Goal: Task Accomplishment & Management: Use online tool/utility

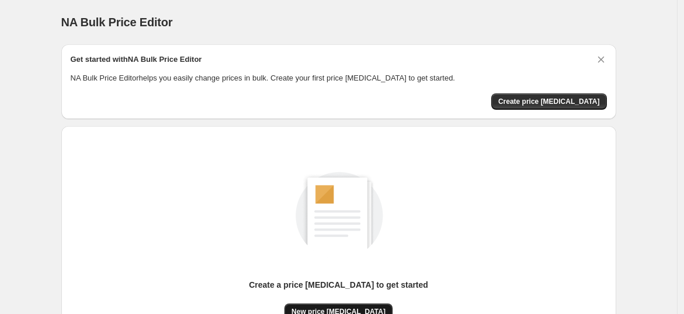
click at [317, 304] on button "New price [MEDICAL_DATA]" at bounding box center [339, 312] width 108 height 16
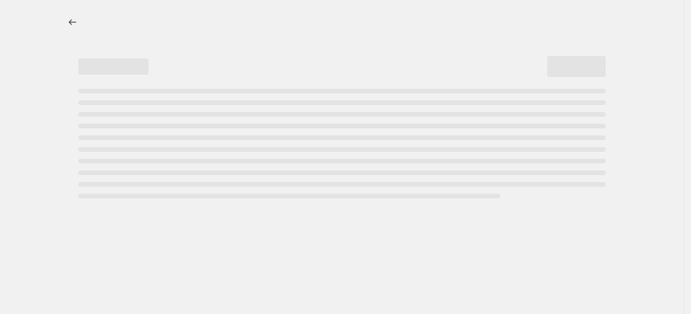
select select "percentage"
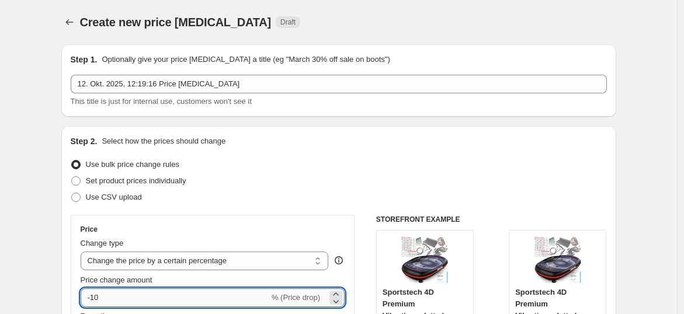
click at [224, 293] on input "-10" at bounding box center [175, 298] width 189 height 19
type input "-1"
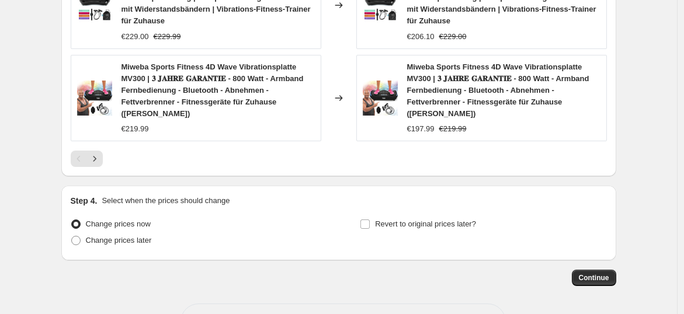
scroll to position [975, 0]
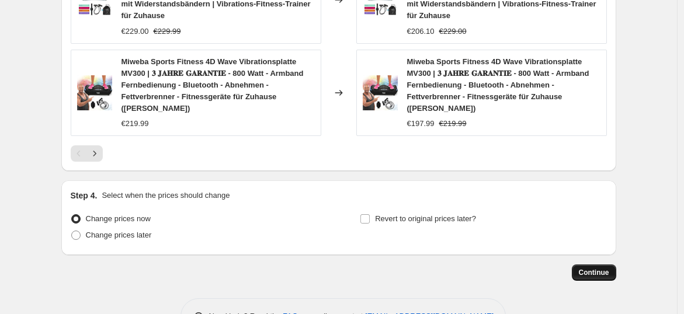
type input "-36"
click at [594, 265] on button "Continue" at bounding box center [594, 273] width 44 height 16
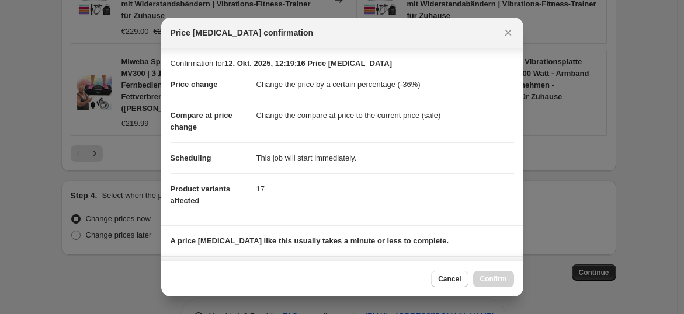
scroll to position [176, 0]
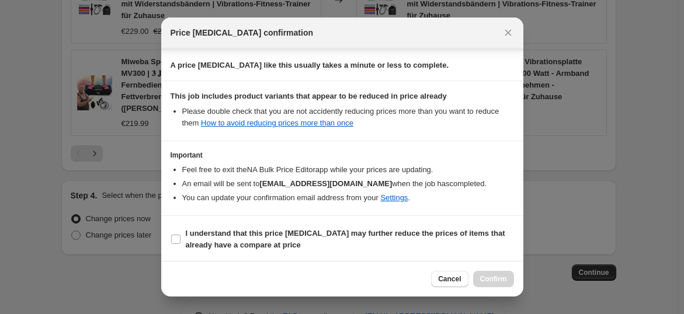
click at [385, 252] on section "I understand that this price [MEDICAL_DATA] may further reduce the prices of it…" at bounding box center [342, 239] width 362 height 47
click at [394, 234] on b "I understand that this price [MEDICAL_DATA] may further reduce the prices of it…" at bounding box center [346, 239] width 320 height 20
click at [181, 235] on input "I understand that this price [MEDICAL_DATA] may further reduce the prices of it…" at bounding box center [175, 239] width 9 height 9
checkbox input "true"
click at [499, 273] on button "Confirm" at bounding box center [493, 279] width 41 height 16
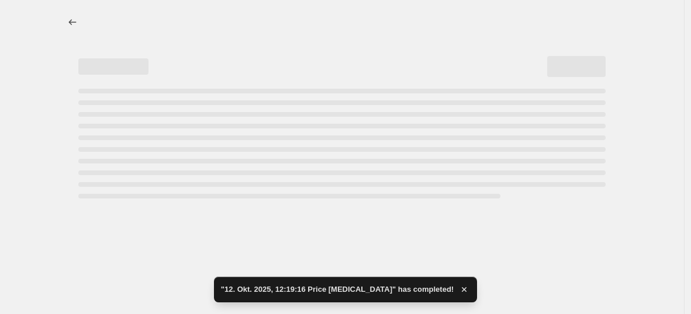
select select "percentage"
